Goal: Information Seeking & Learning: Learn about a topic

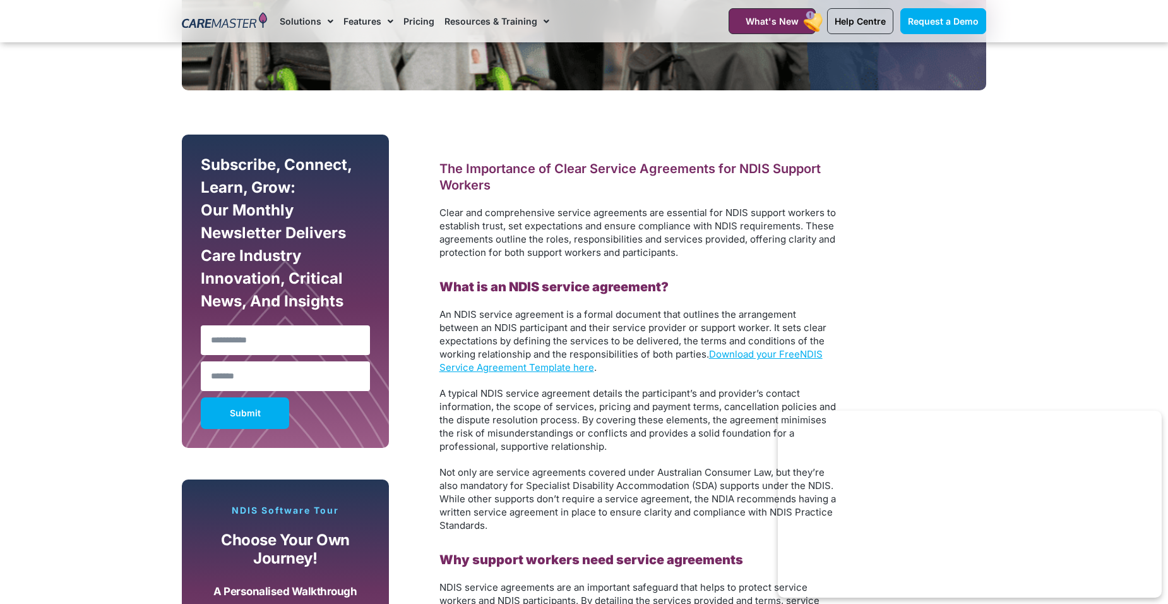
scroll to position [632, 0]
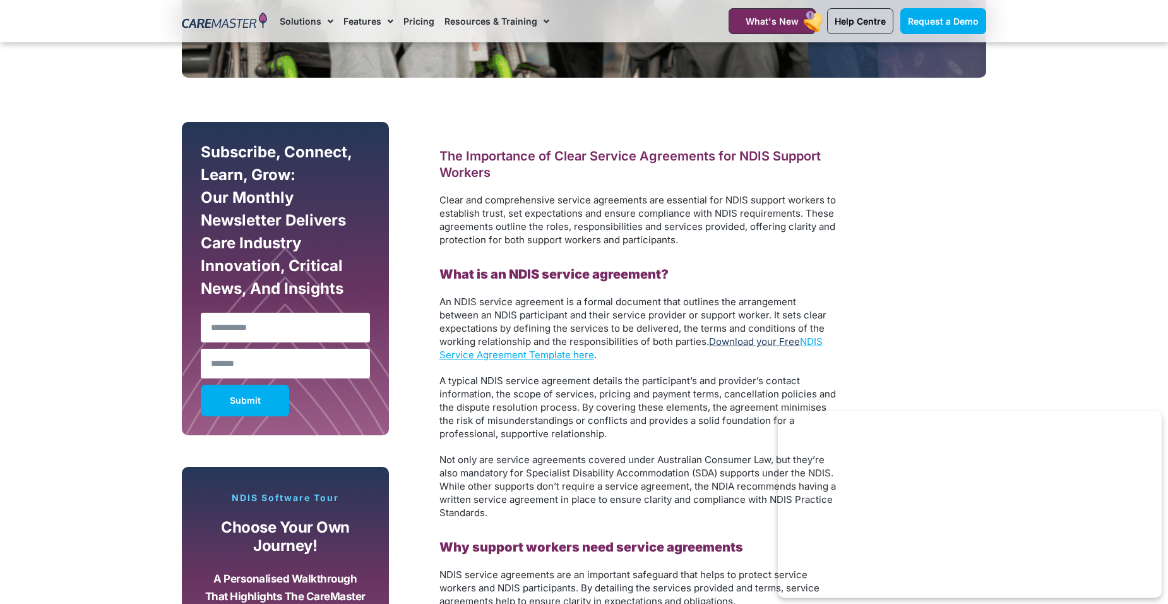
click at [739, 347] on link "Download your Free" at bounding box center [754, 341] width 91 height 12
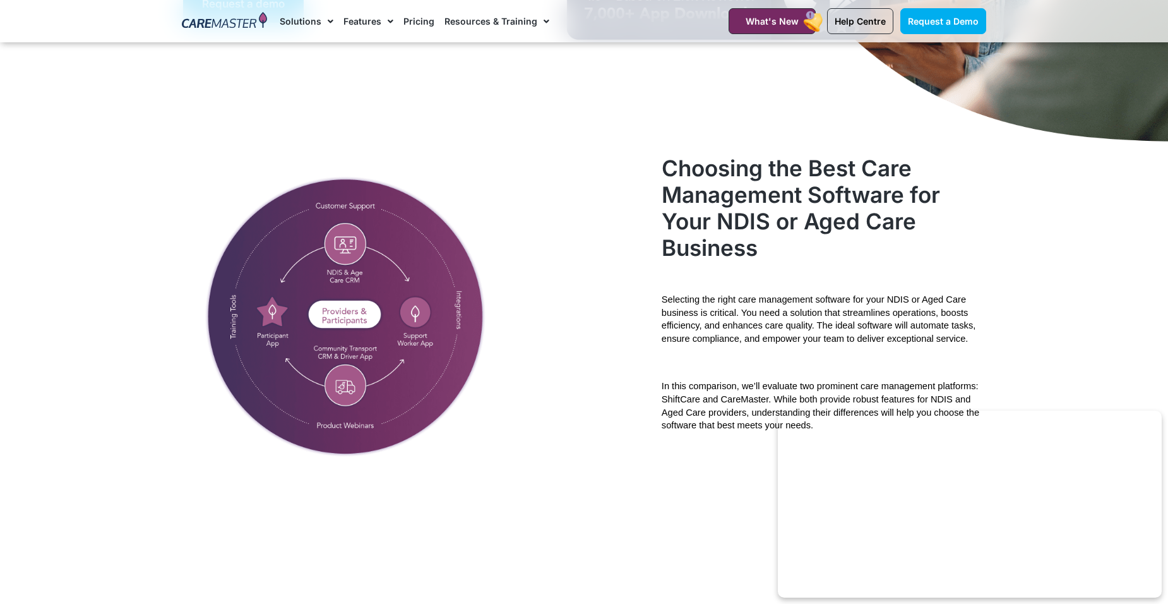
scroll to position [63, 0]
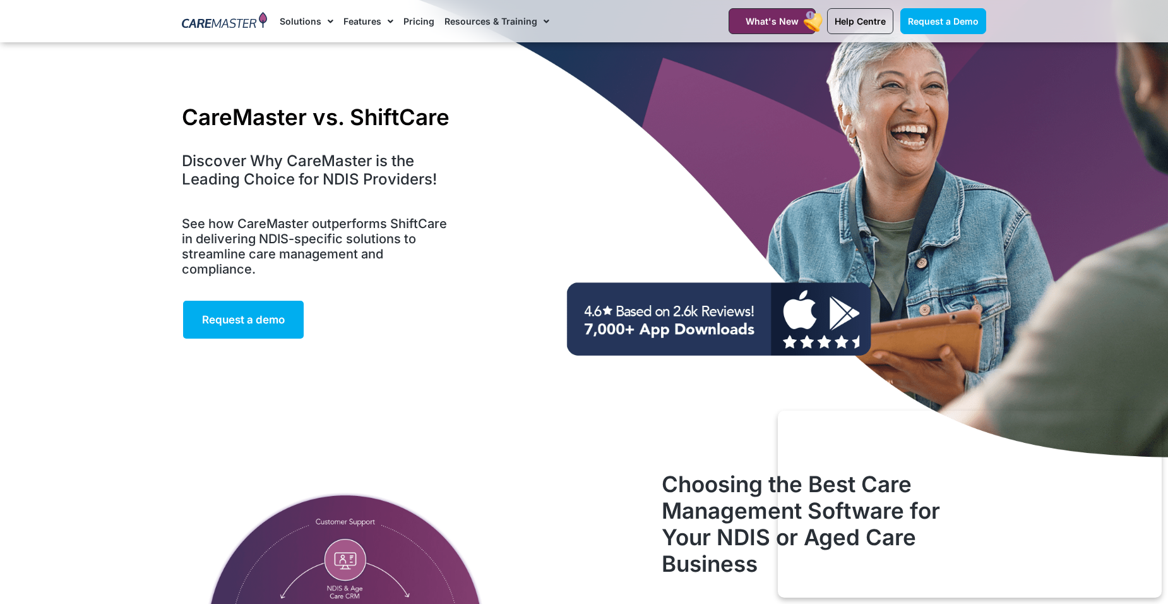
click at [414, 25] on link "Pricing" at bounding box center [419, 21] width 31 height 42
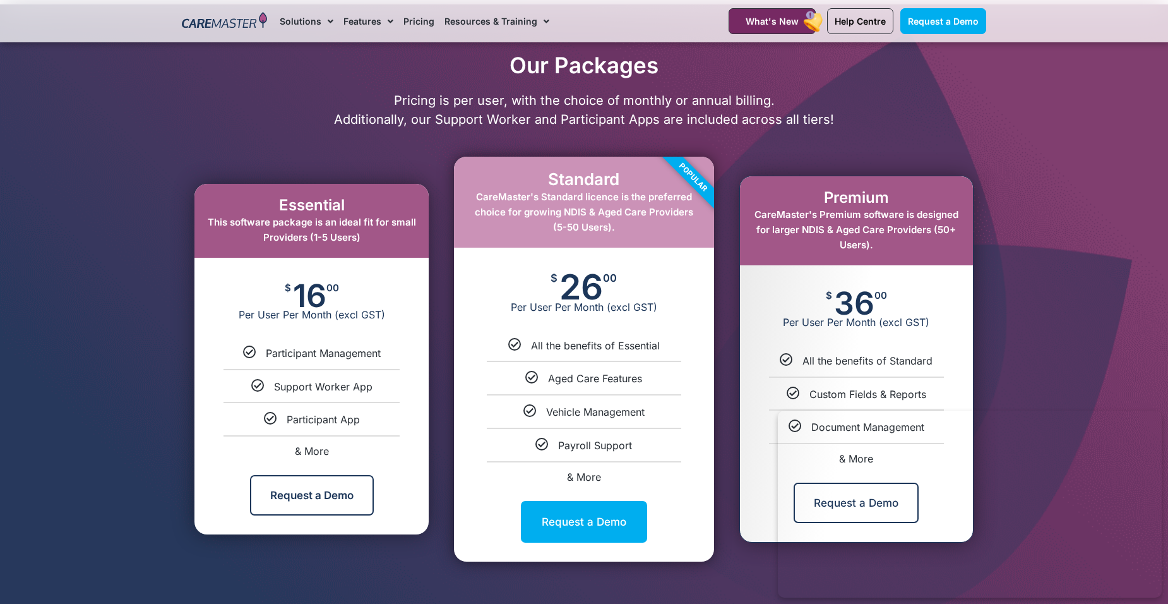
scroll to position [632, 0]
